Goal: Transaction & Acquisition: Download file/media

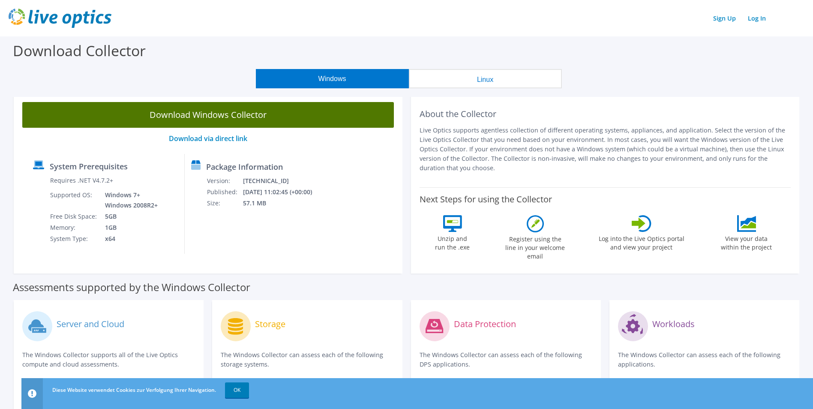
click at [216, 116] on link "Download Windows Collector" at bounding box center [207, 115] width 371 height 26
